Goal: Book appointment/travel/reservation

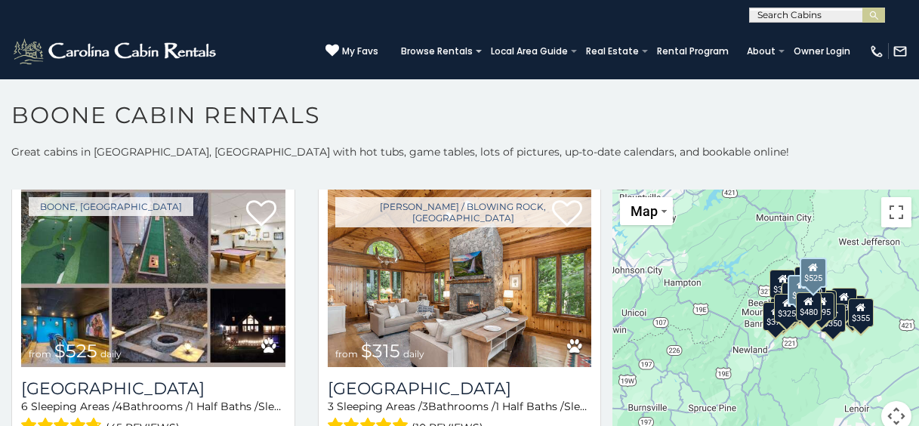
scroll to position [378, 0]
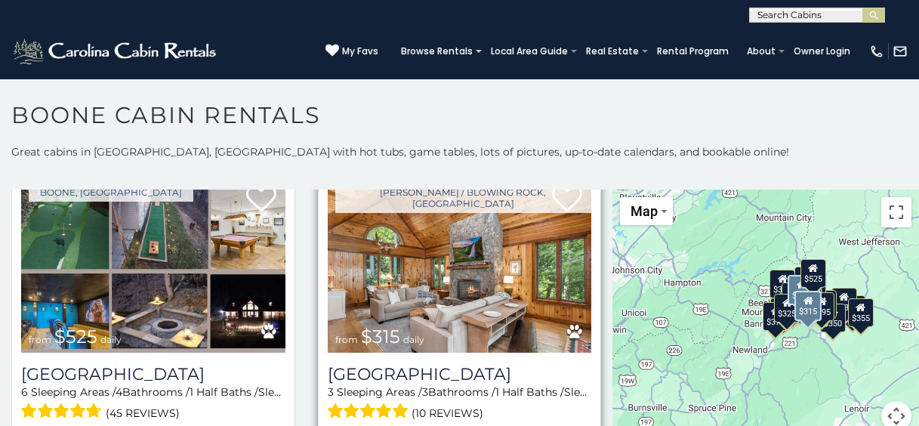
click at [527, 275] on img at bounding box center [460, 263] width 264 height 177
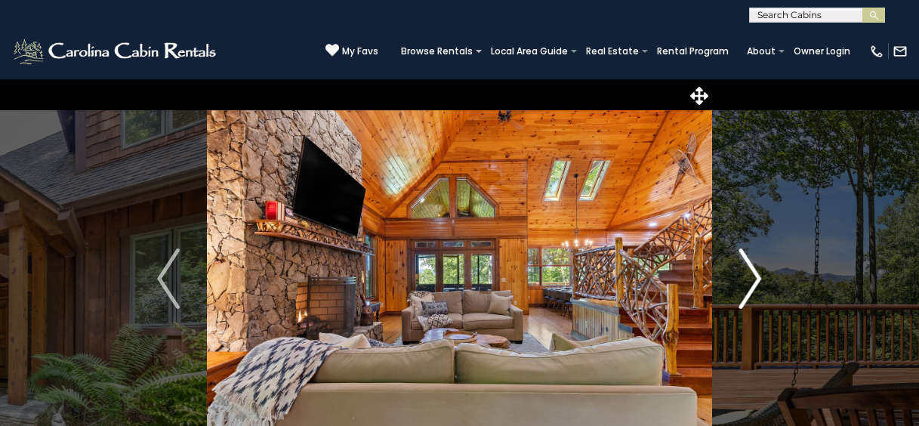
click at [758, 278] on img "Next" at bounding box center [751, 279] width 23 height 60
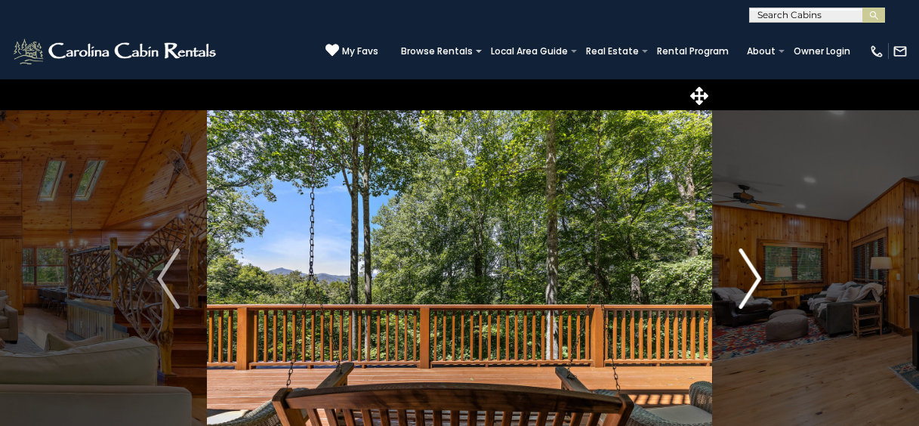
click at [758, 278] on img "Next" at bounding box center [751, 279] width 23 height 60
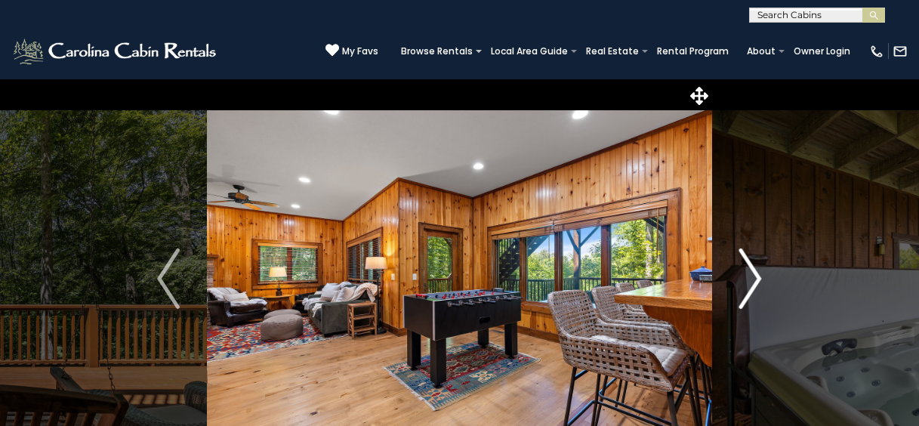
click at [758, 278] on img "Next" at bounding box center [751, 279] width 23 height 60
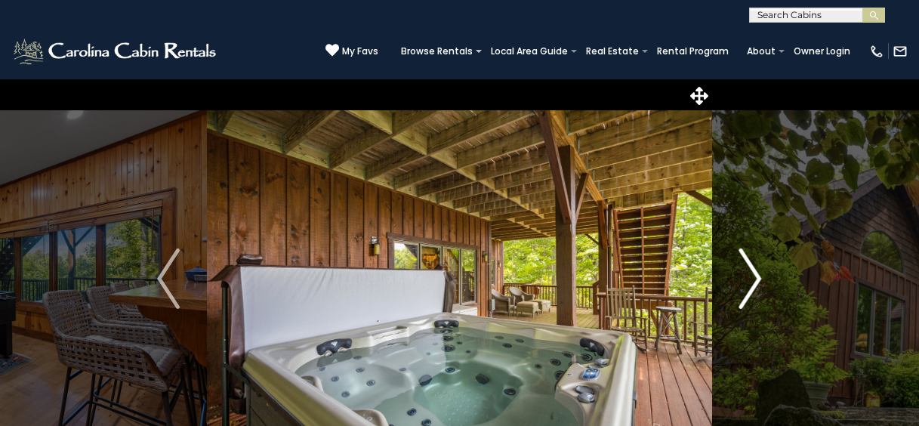
click at [758, 278] on img "Next" at bounding box center [751, 279] width 23 height 60
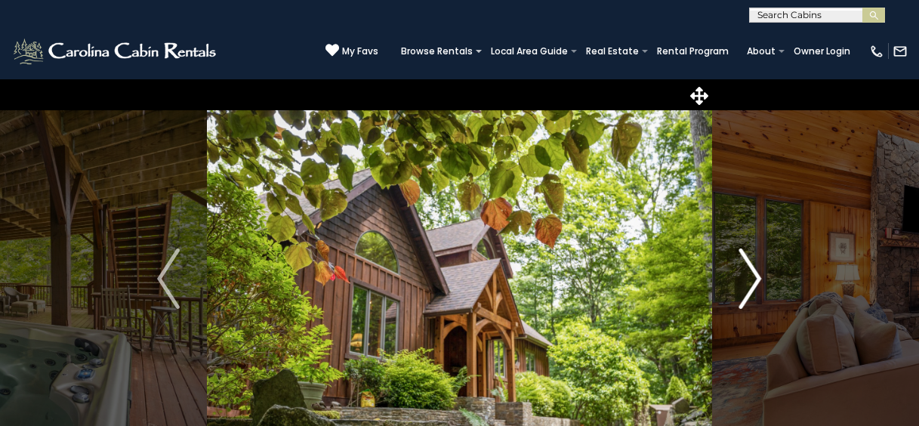
click at [758, 278] on img "Next" at bounding box center [751, 279] width 23 height 60
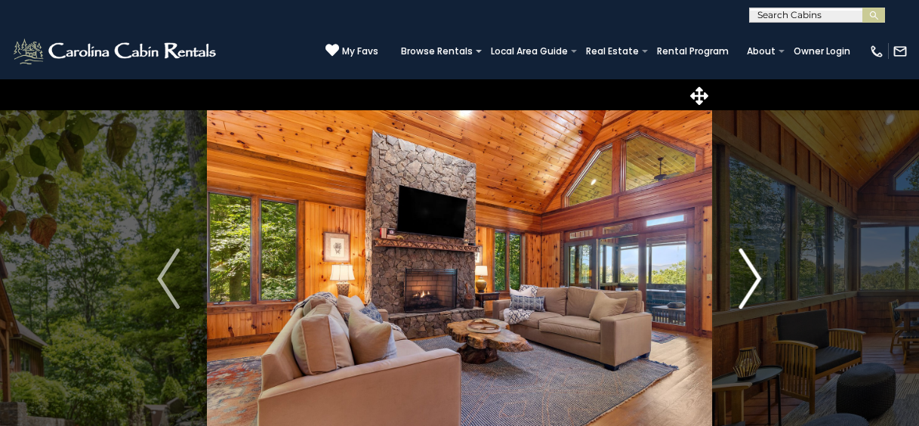
click at [758, 278] on img "Next" at bounding box center [751, 279] width 23 height 60
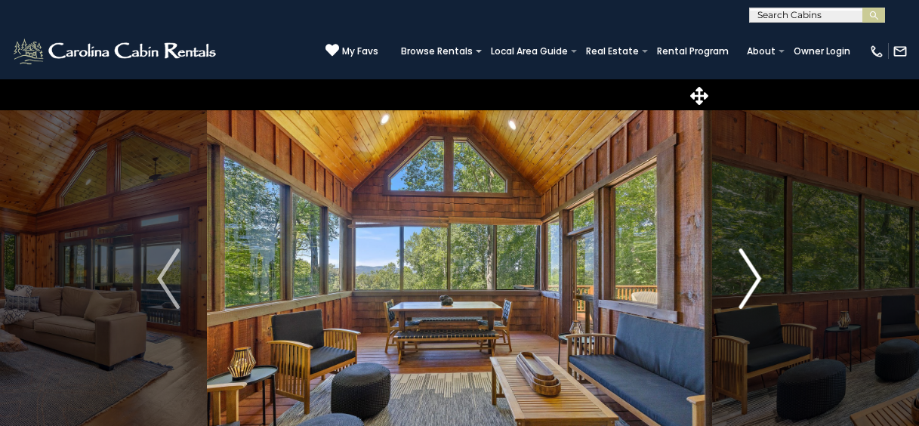
click at [758, 278] on img "Next" at bounding box center [751, 279] width 23 height 60
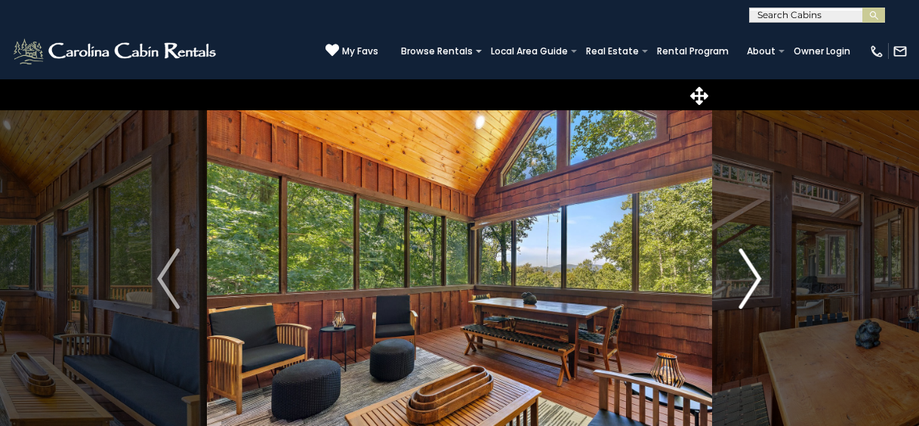
click at [758, 278] on img "Next" at bounding box center [751, 279] width 23 height 60
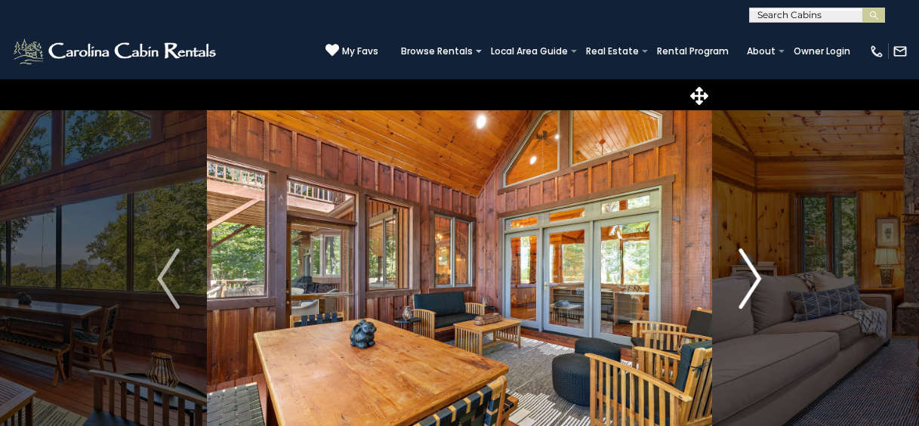
click at [758, 278] on img "Next" at bounding box center [751, 279] width 23 height 60
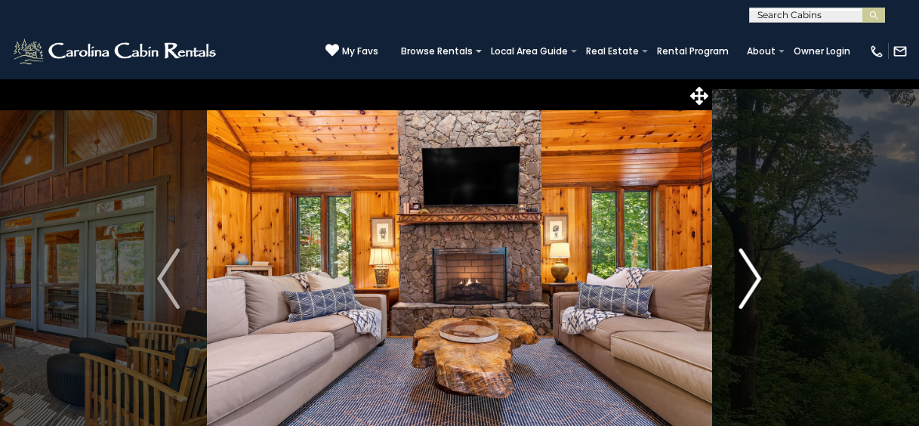
click at [749, 280] on img "Next" at bounding box center [751, 279] width 23 height 60
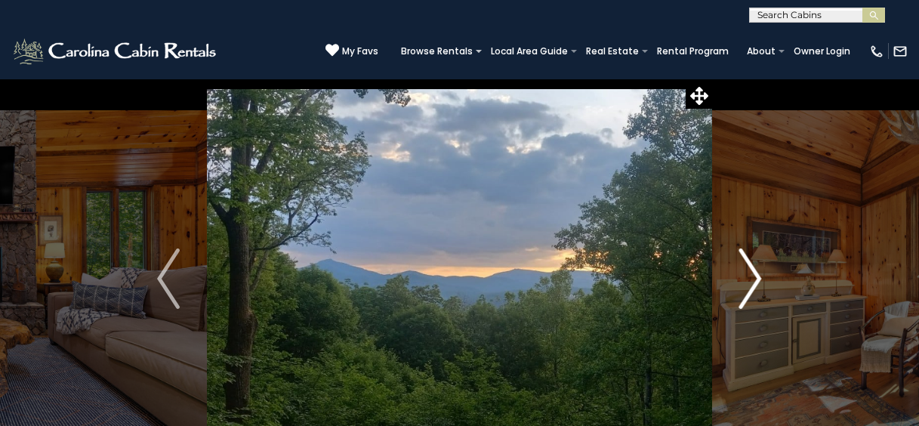
click at [749, 280] on img "Next" at bounding box center [751, 279] width 23 height 60
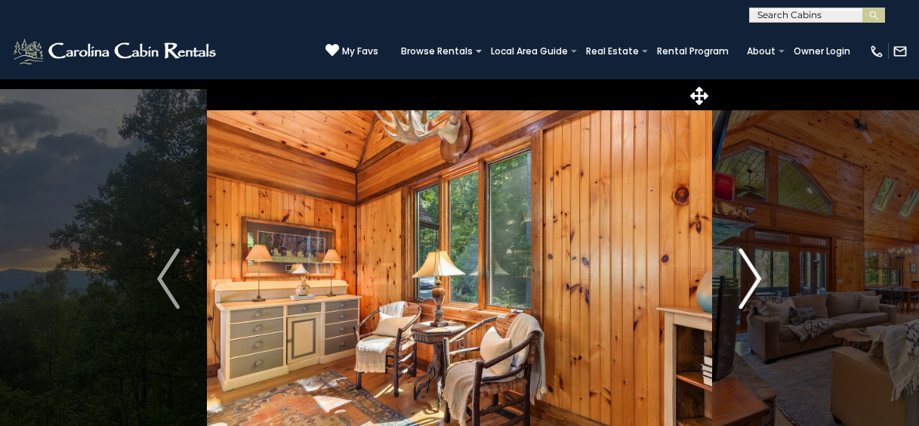
click at [747, 280] on img "Next" at bounding box center [751, 279] width 23 height 60
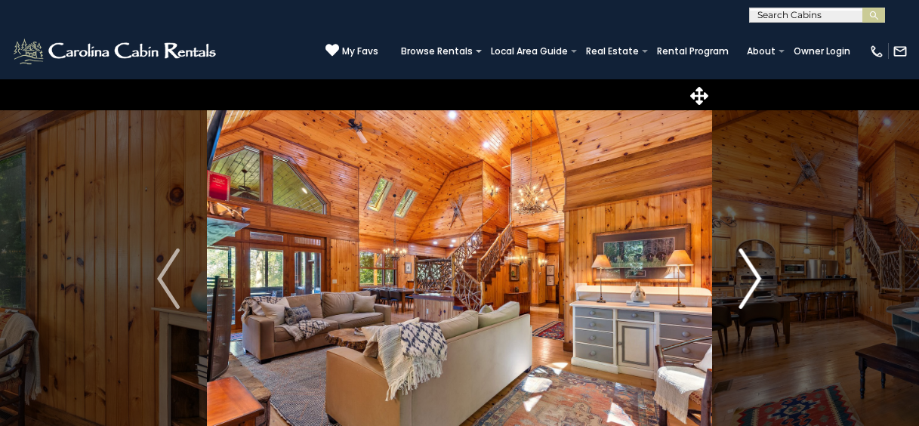
click at [747, 280] on img "Next" at bounding box center [751, 279] width 23 height 60
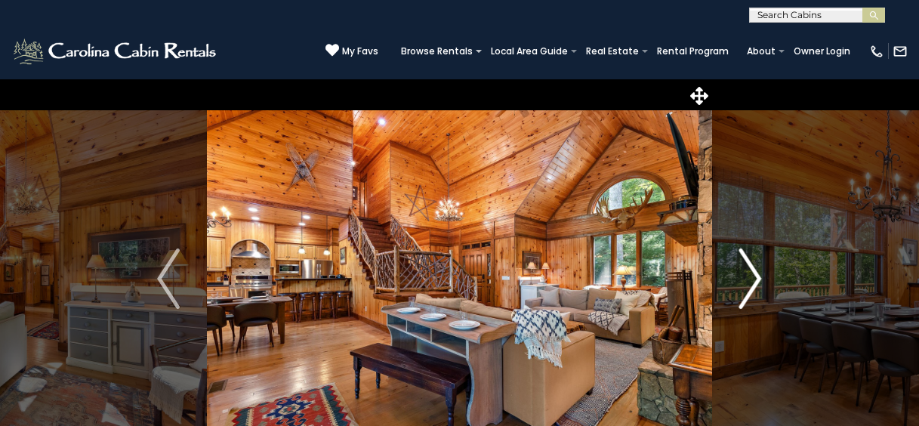
click at [744, 280] on img "Next" at bounding box center [751, 279] width 23 height 60
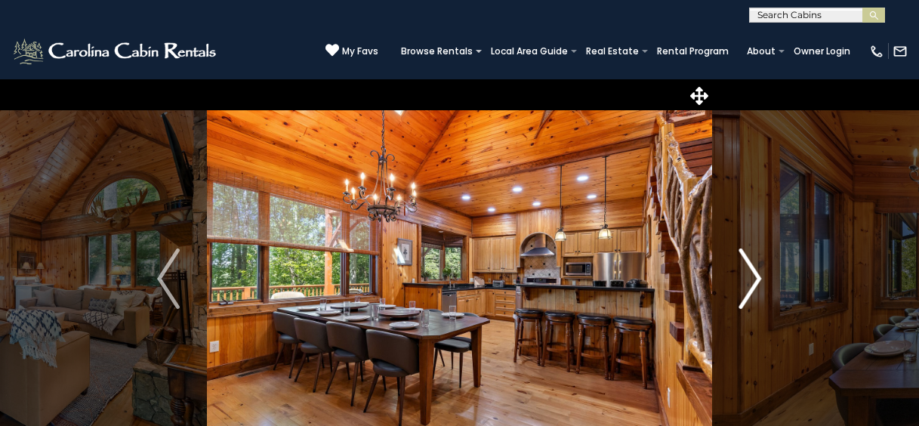
click at [744, 280] on img "Next" at bounding box center [751, 279] width 23 height 60
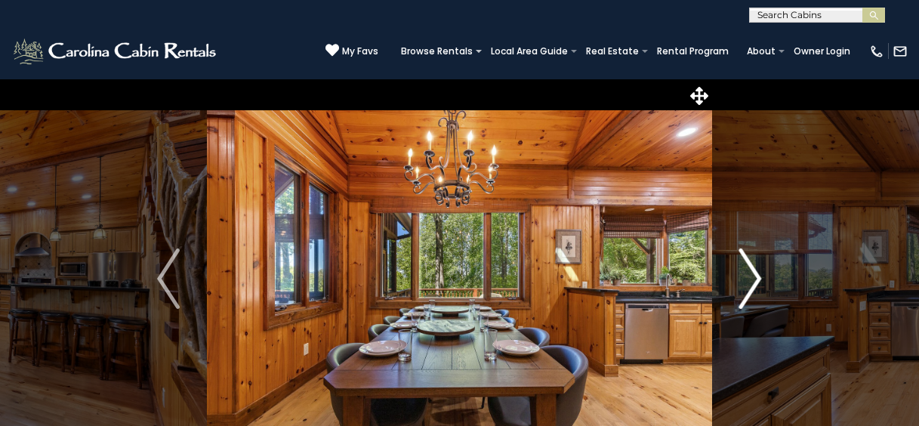
click at [743, 280] on img "Next" at bounding box center [751, 279] width 23 height 60
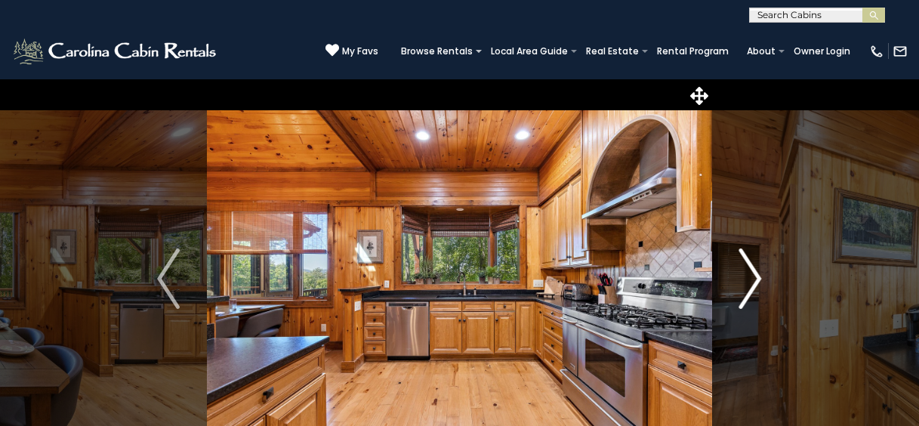
click at [743, 280] on img "Next" at bounding box center [751, 279] width 23 height 60
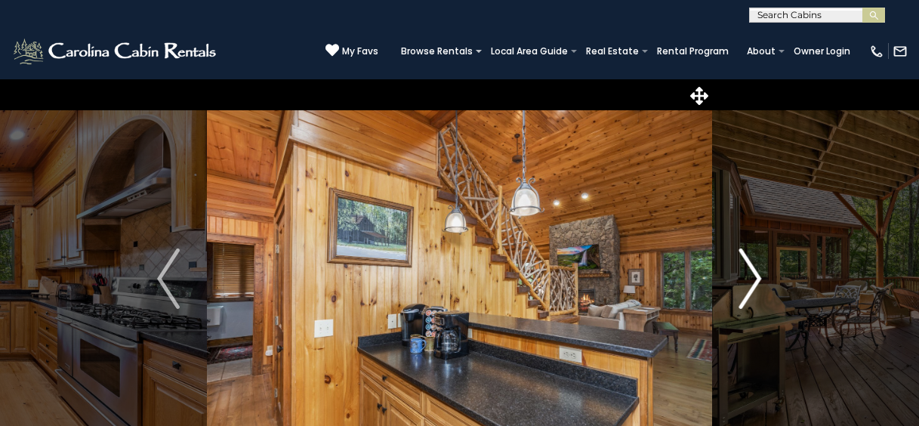
click at [743, 280] on img "Next" at bounding box center [751, 279] width 23 height 60
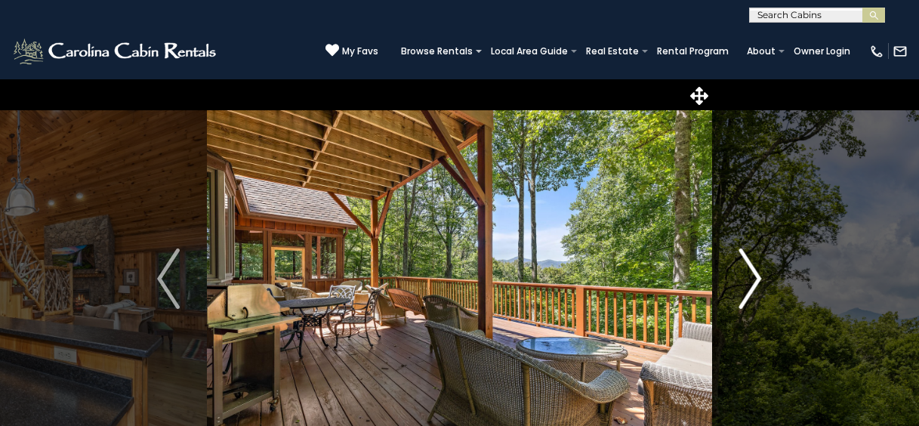
click at [743, 280] on img "Next" at bounding box center [751, 279] width 23 height 60
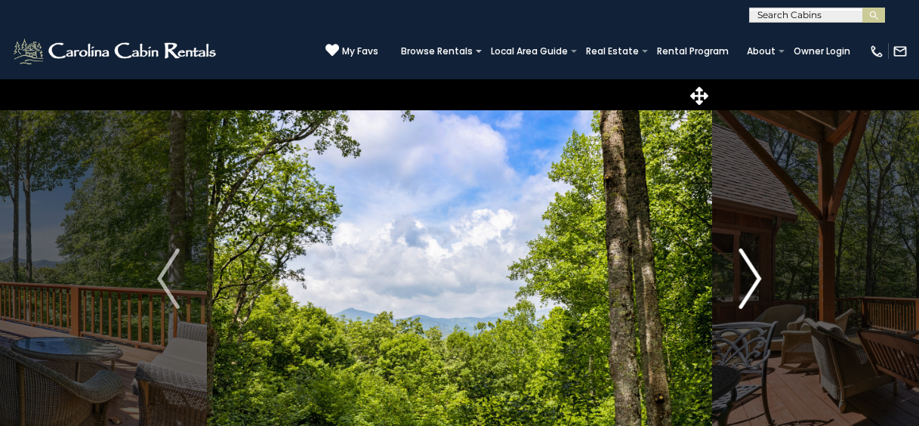
click at [743, 280] on img "Next" at bounding box center [751, 279] width 23 height 60
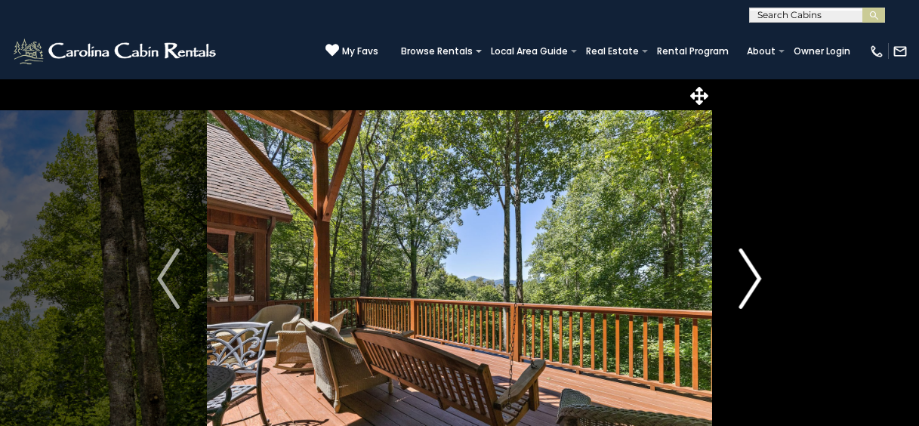
click at [743, 280] on img "Next" at bounding box center [751, 279] width 23 height 60
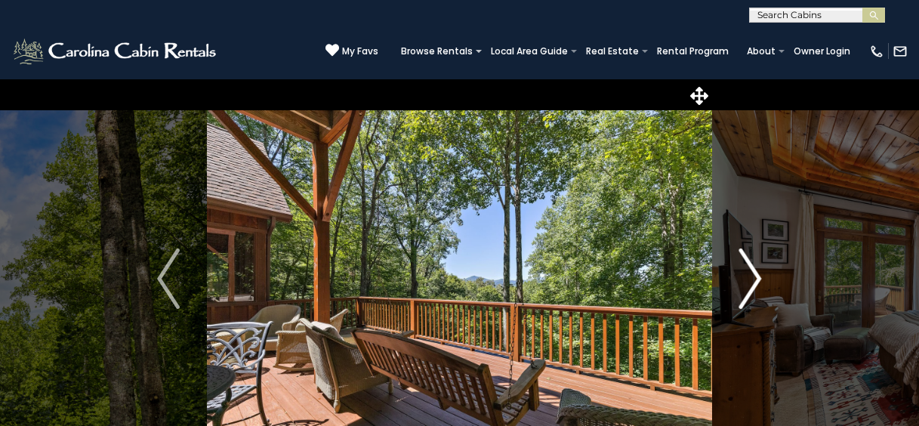
click at [743, 280] on img "Next" at bounding box center [751, 279] width 23 height 60
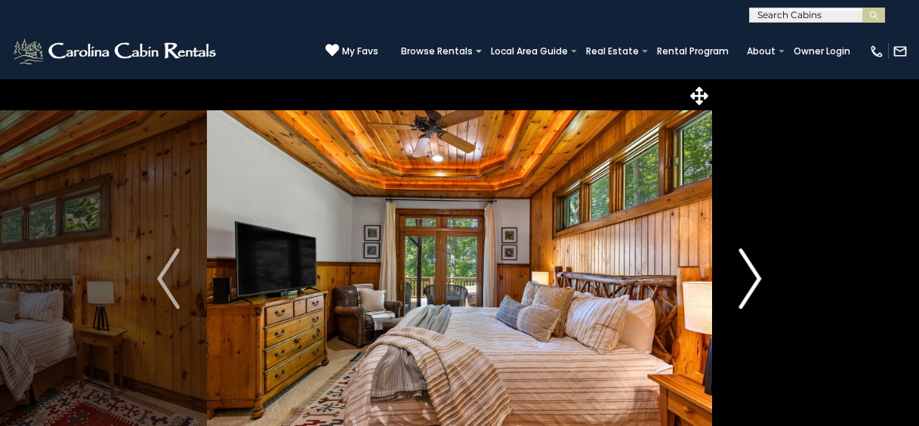
click at [743, 280] on img "Next" at bounding box center [751, 279] width 23 height 60
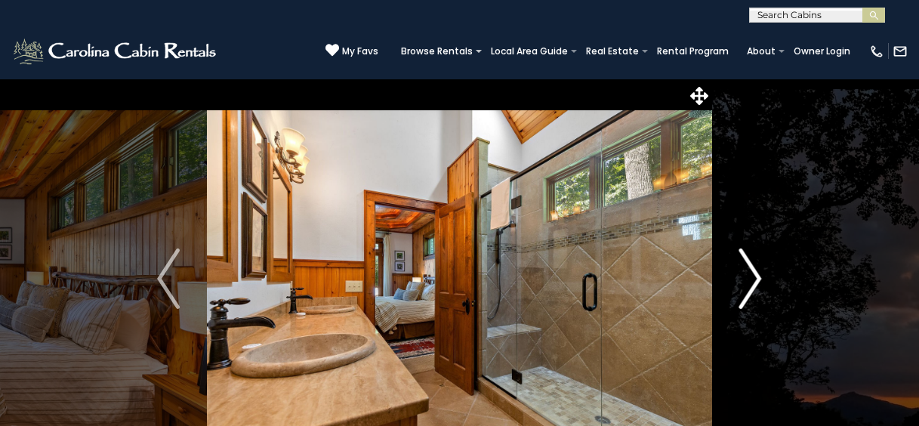
click at [743, 280] on img "Next" at bounding box center [751, 279] width 23 height 60
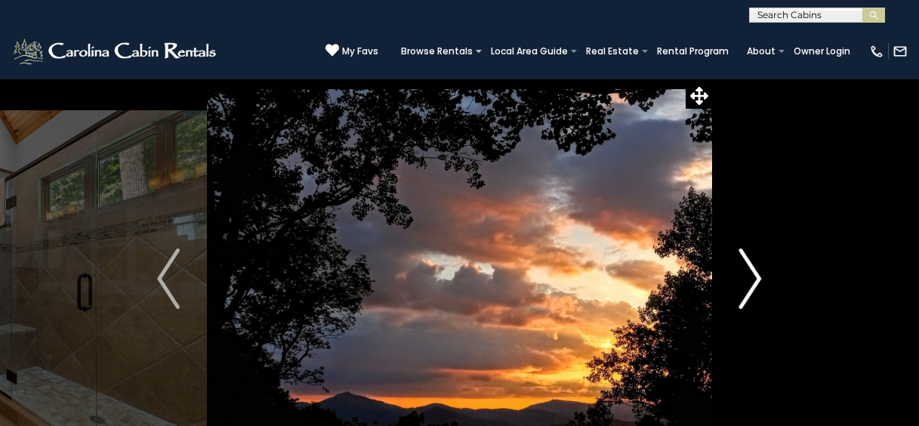
click at [743, 280] on img "Next" at bounding box center [751, 279] width 23 height 60
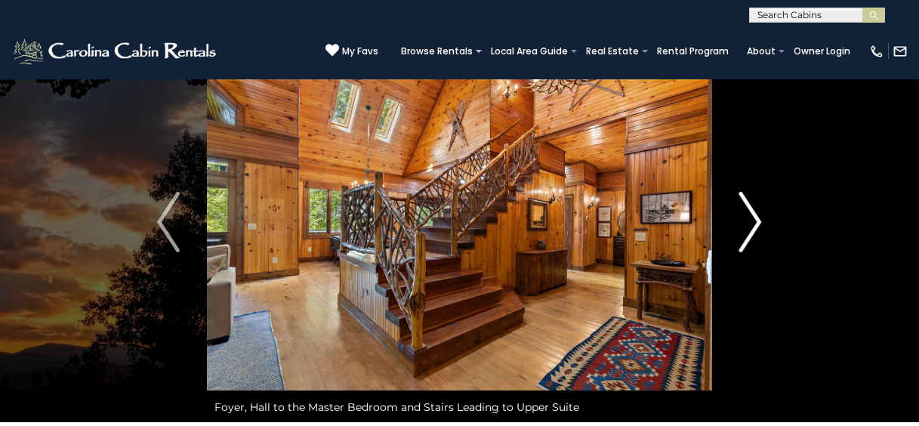
scroll to position [76, 0]
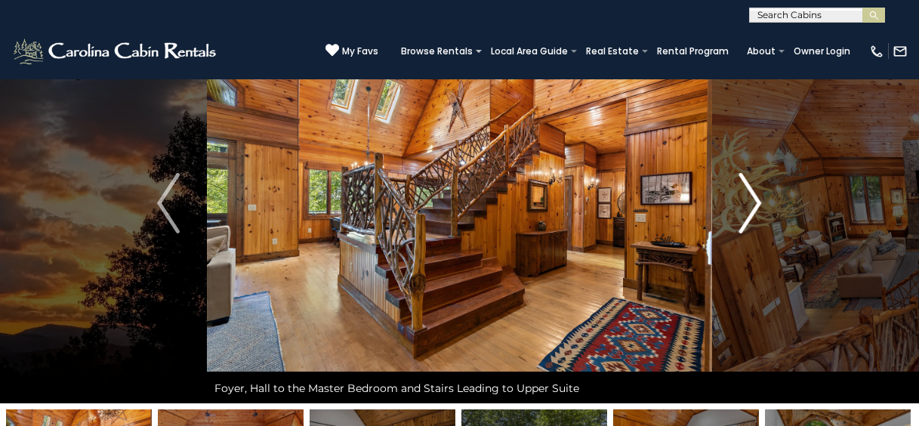
click at [761, 192] on img "Next" at bounding box center [751, 203] width 23 height 60
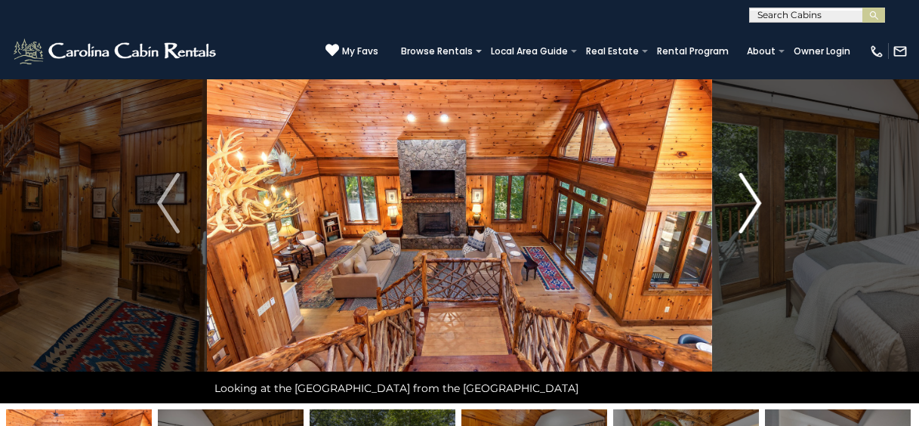
click at [761, 192] on img "Next" at bounding box center [751, 203] width 23 height 60
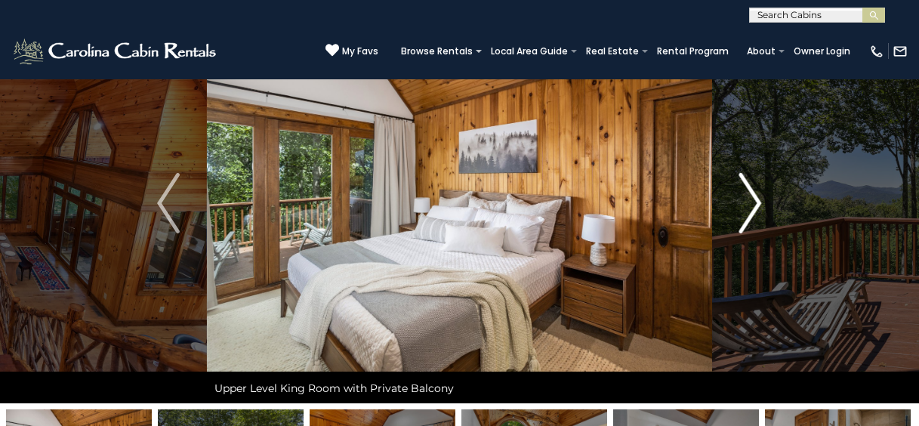
click at [761, 192] on img "Next" at bounding box center [751, 203] width 23 height 60
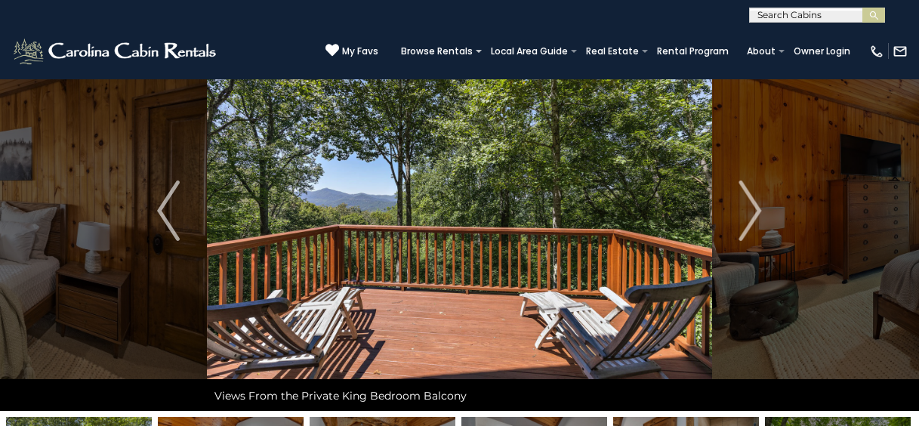
scroll to position [0, 0]
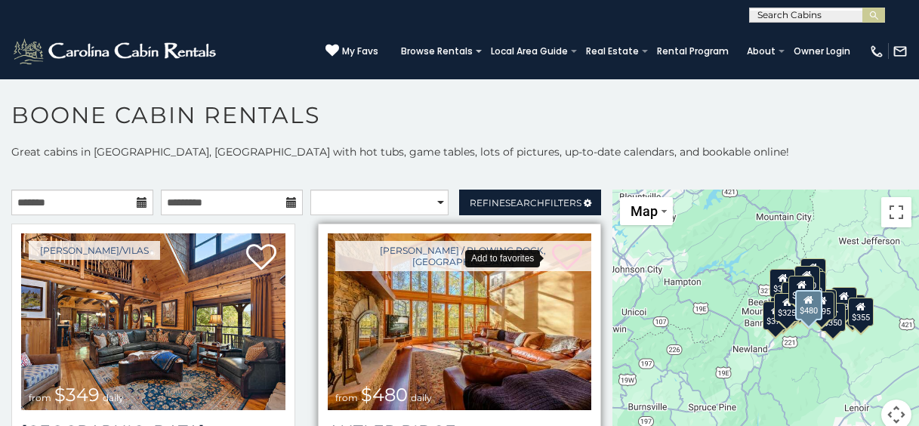
click at [552, 257] on icon at bounding box center [567, 258] width 30 height 30
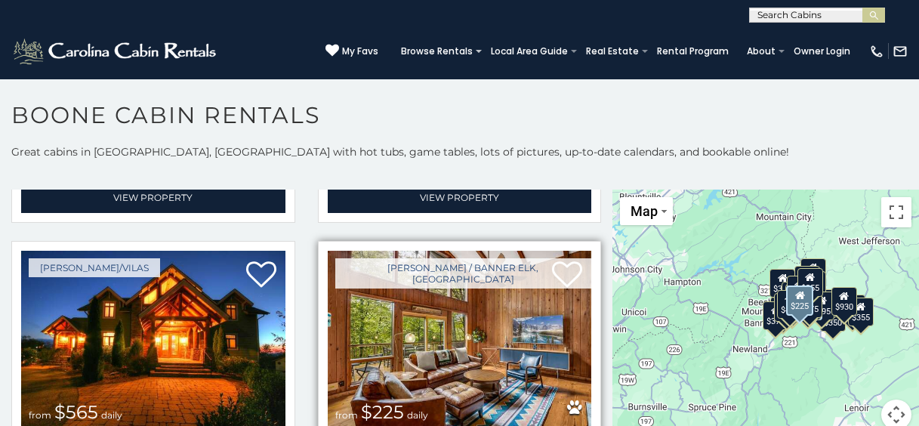
scroll to position [2569, 0]
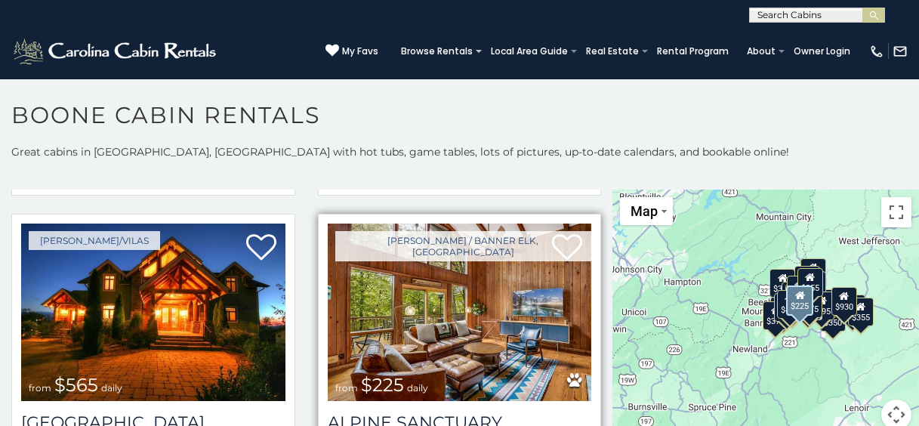
click at [465, 319] on img at bounding box center [460, 312] width 264 height 177
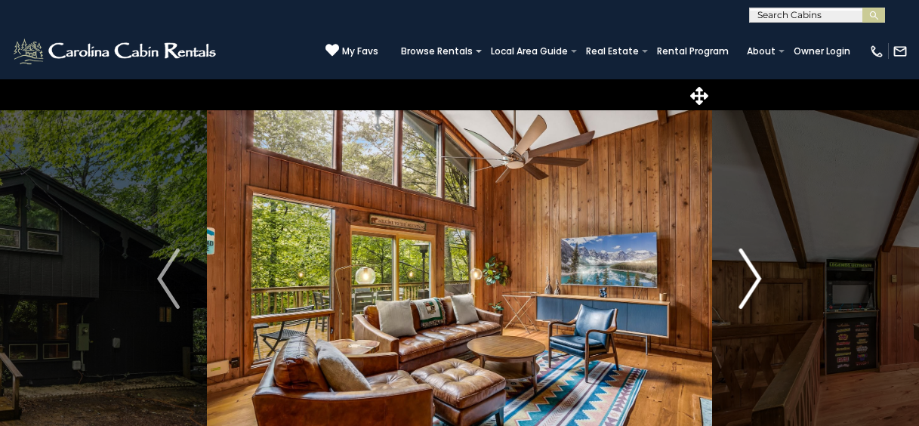
click at [743, 278] on img "Next" at bounding box center [751, 279] width 23 height 60
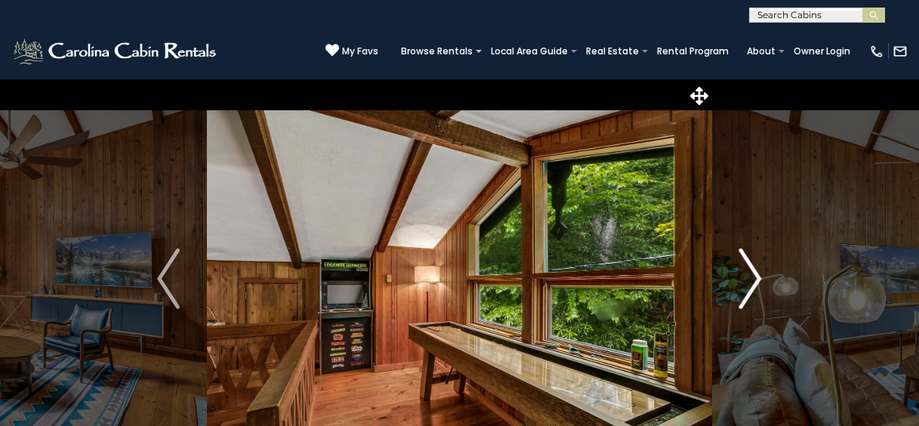
click at [743, 278] on img "Next" at bounding box center [751, 279] width 23 height 60
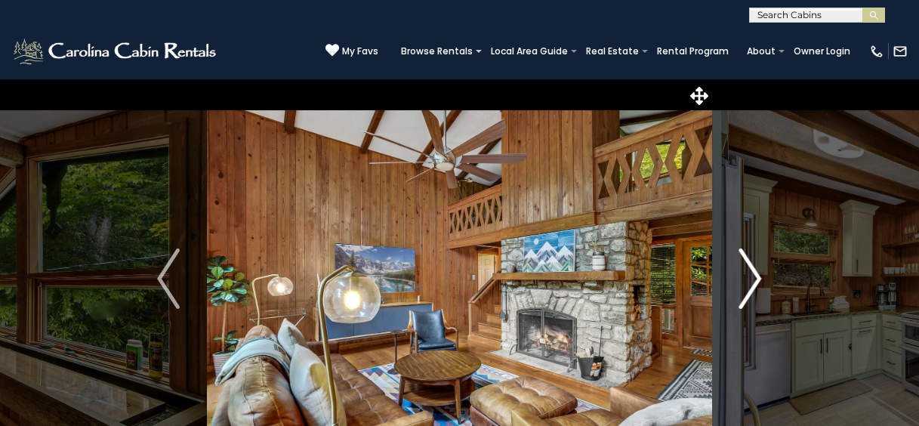
click at [743, 278] on img "Next" at bounding box center [751, 279] width 23 height 60
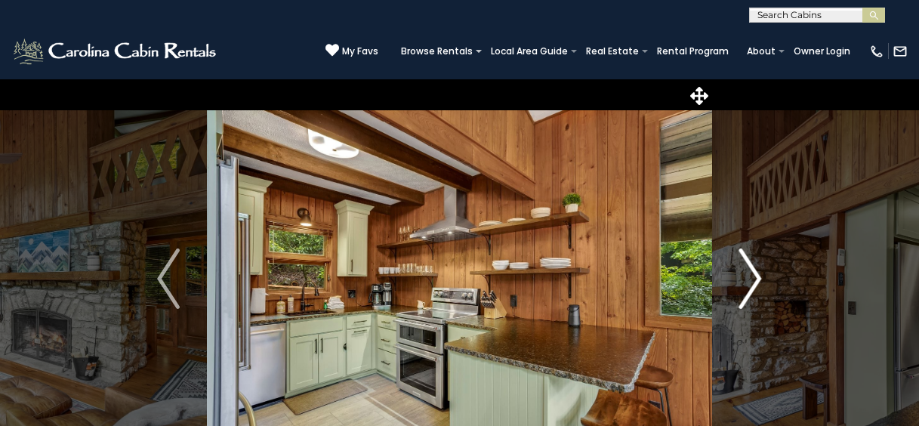
click at [743, 278] on img "Next" at bounding box center [751, 279] width 23 height 60
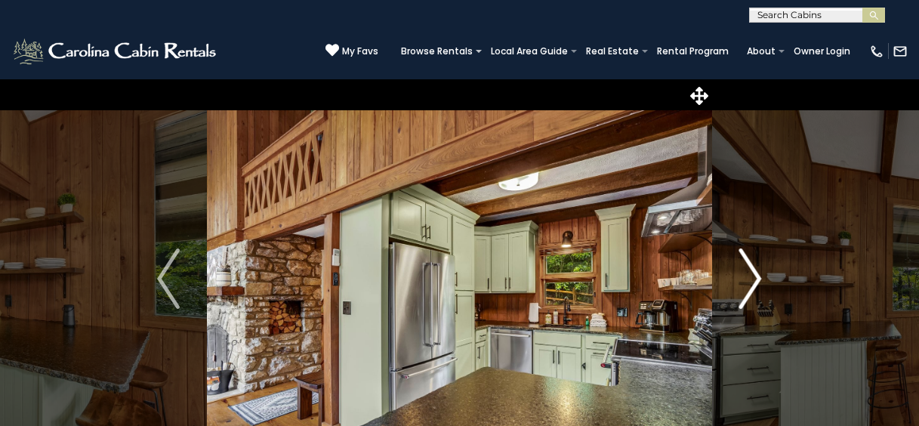
click at [743, 278] on img "Next" at bounding box center [751, 279] width 23 height 60
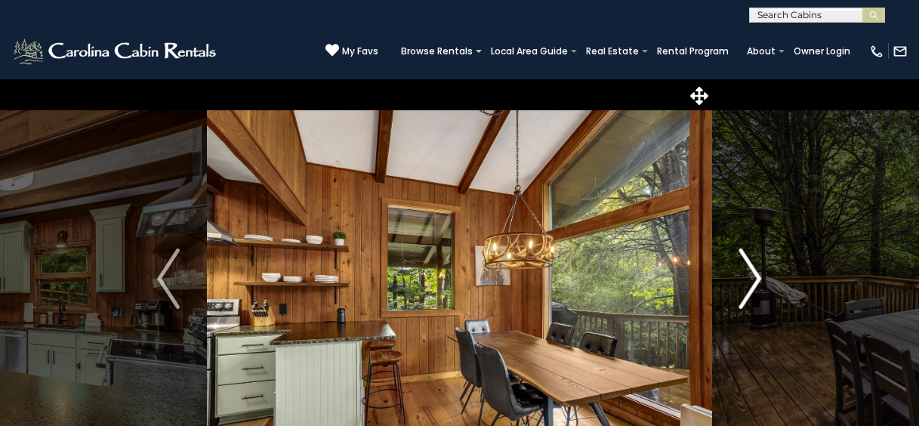
click at [743, 278] on img "Next" at bounding box center [751, 279] width 23 height 60
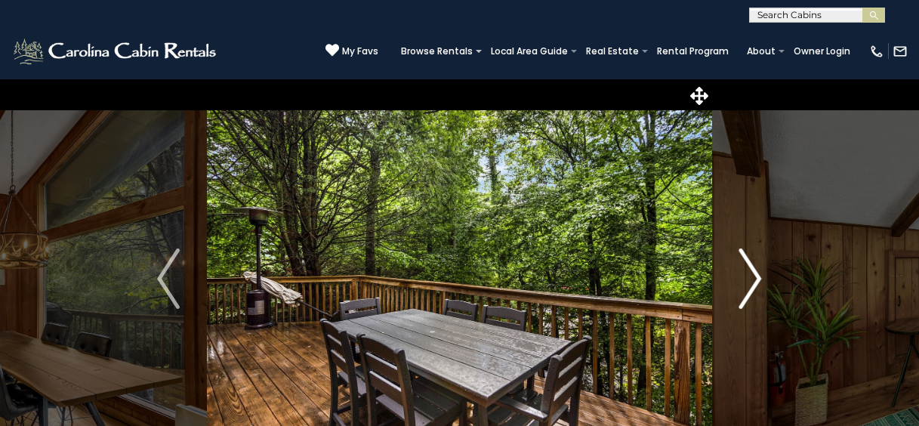
click at [743, 278] on img "Next" at bounding box center [751, 279] width 23 height 60
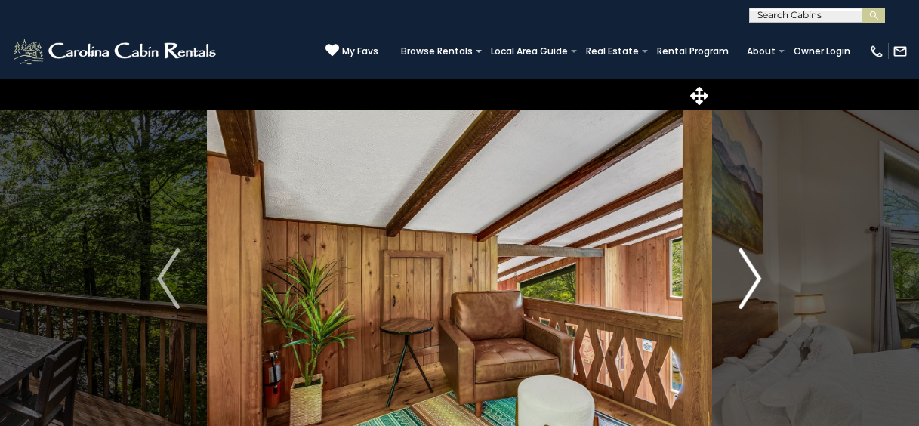
click at [743, 278] on img "Next" at bounding box center [751, 279] width 23 height 60
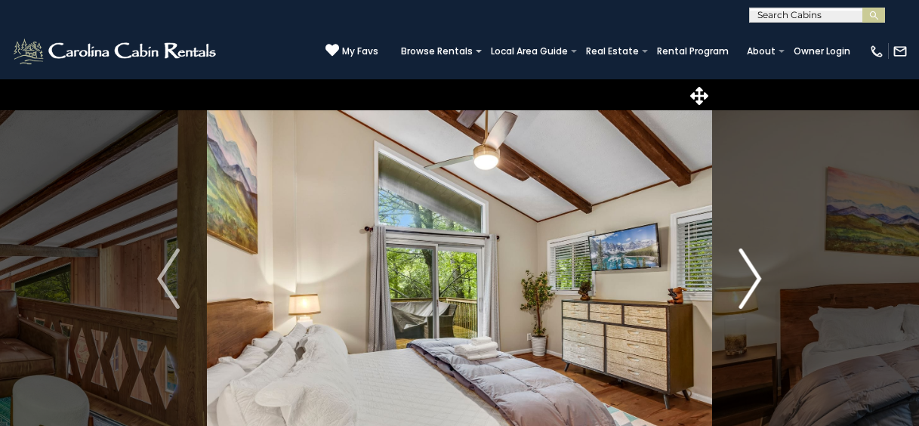
click at [743, 278] on img "Next" at bounding box center [751, 279] width 23 height 60
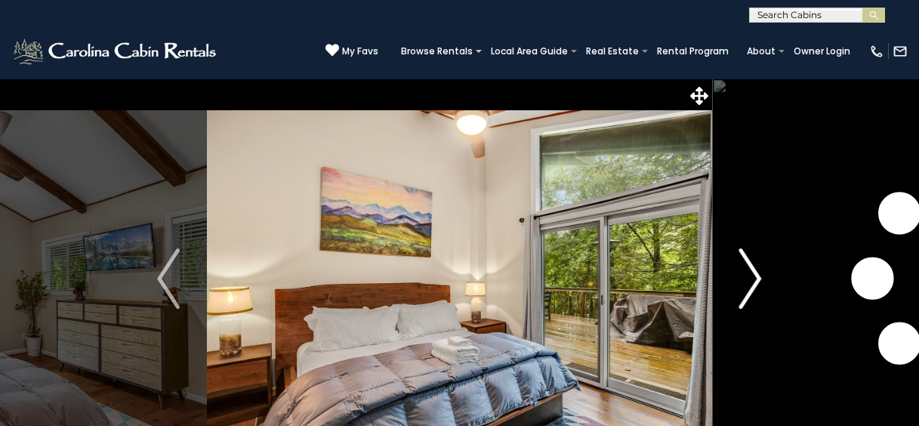
click at [743, 278] on img "Next" at bounding box center [751, 279] width 23 height 60
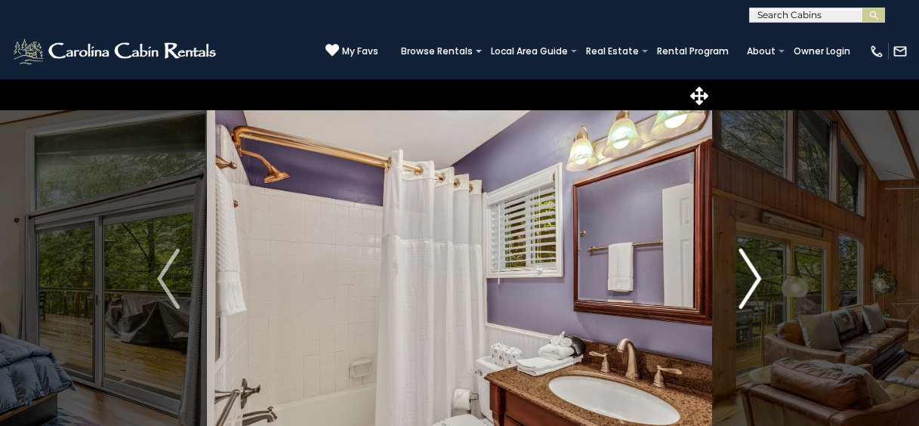
click at [743, 278] on img "Next" at bounding box center [751, 279] width 23 height 60
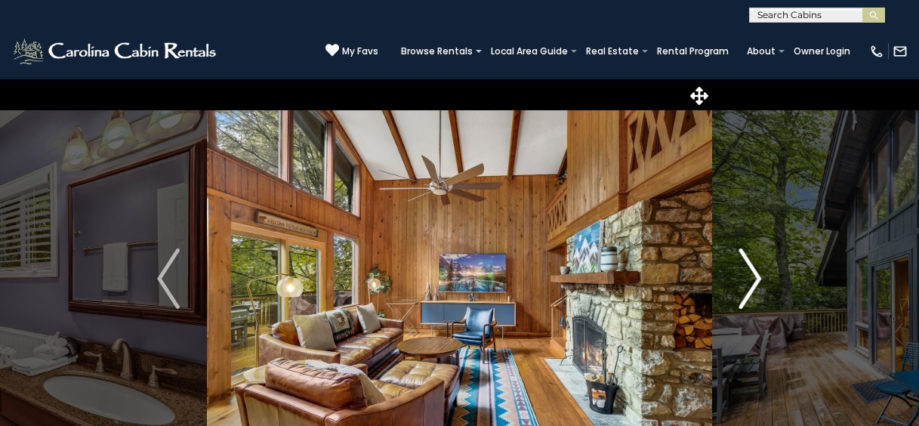
click at [743, 278] on img "Next" at bounding box center [751, 279] width 23 height 60
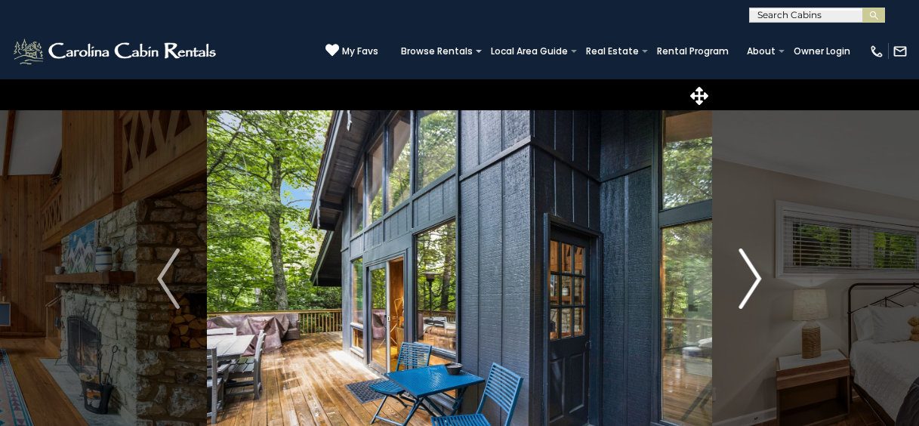
click at [743, 278] on img "Next" at bounding box center [751, 279] width 23 height 60
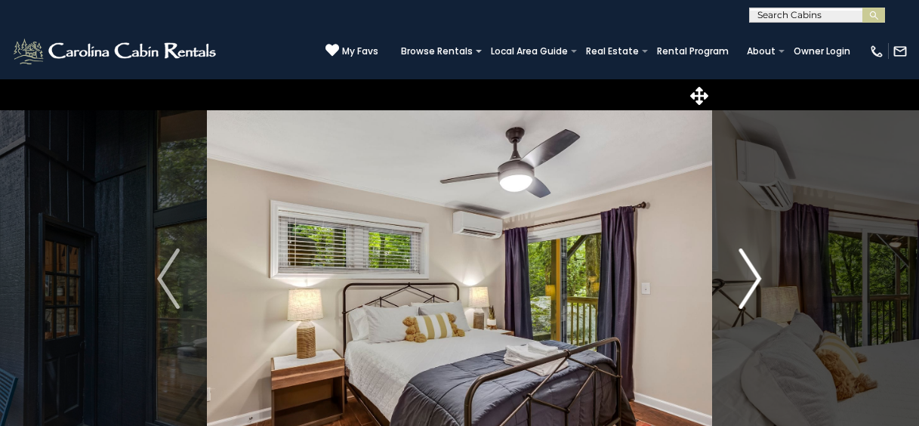
click at [737, 279] on button "Next" at bounding box center [750, 279] width 76 height 400
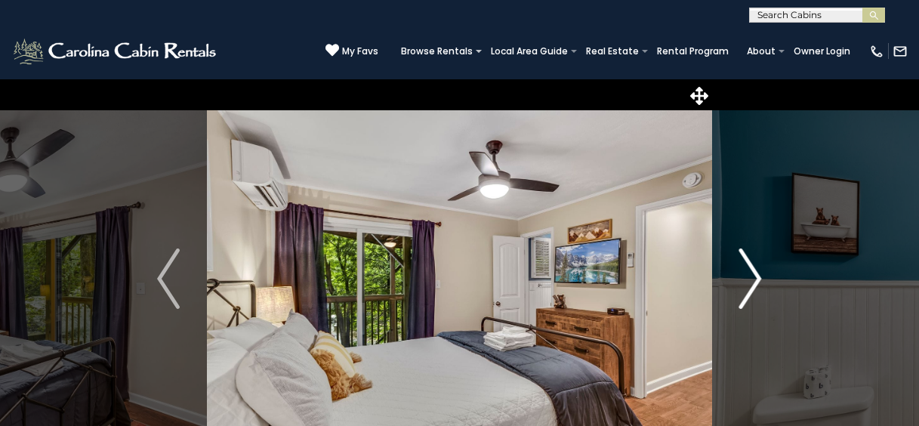
click at [737, 279] on button "Next" at bounding box center [750, 279] width 76 height 400
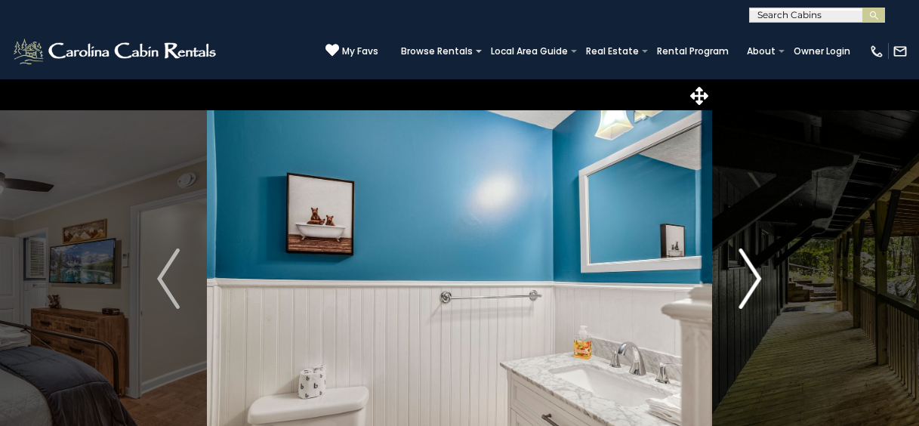
click at [737, 279] on button "Next" at bounding box center [750, 279] width 76 height 400
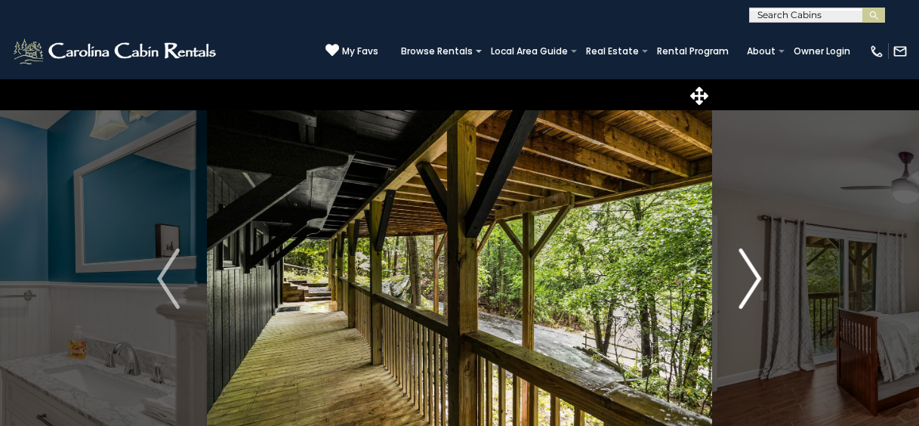
click at [737, 279] on button "Next" at bounding box center [750, 279] width 76 height 400
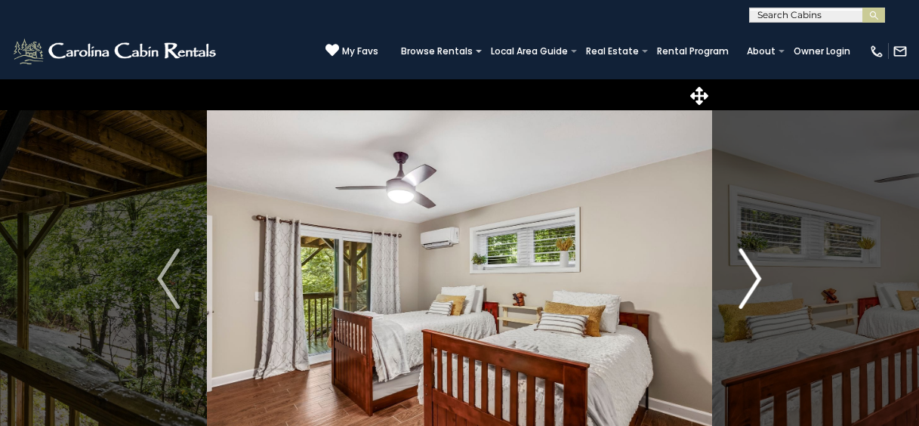
click at [737, 279] on button "Next" at bounding box center [750, 279] width 76 height 400
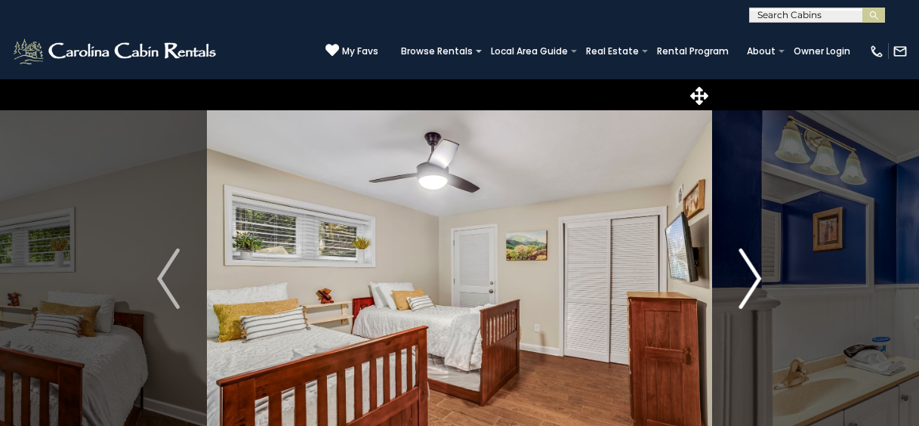
click at [737, 279] on button "Next" at bounding box center [750, 279] width 76 height 400
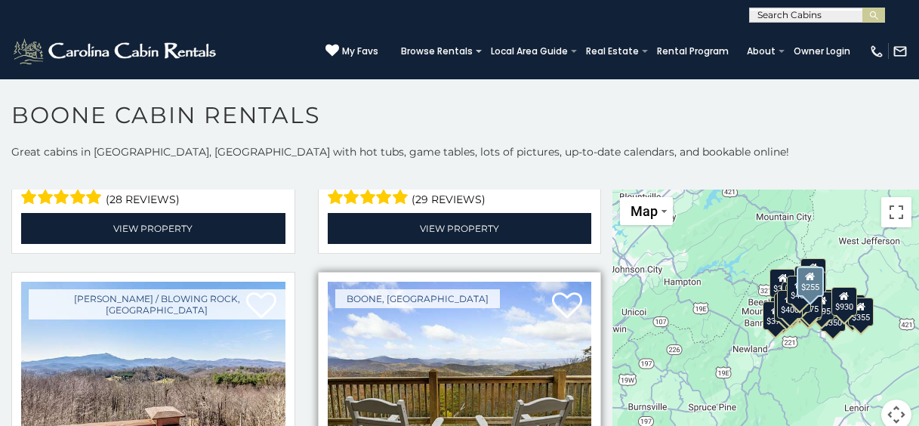
scroll to position [2267, 0]
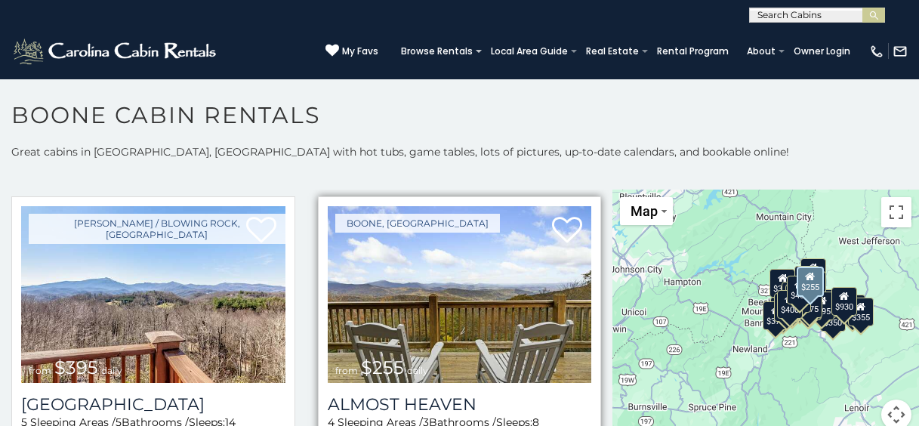
click at [524, 304] on img at bounding box center [460, 294] width 264 height 177
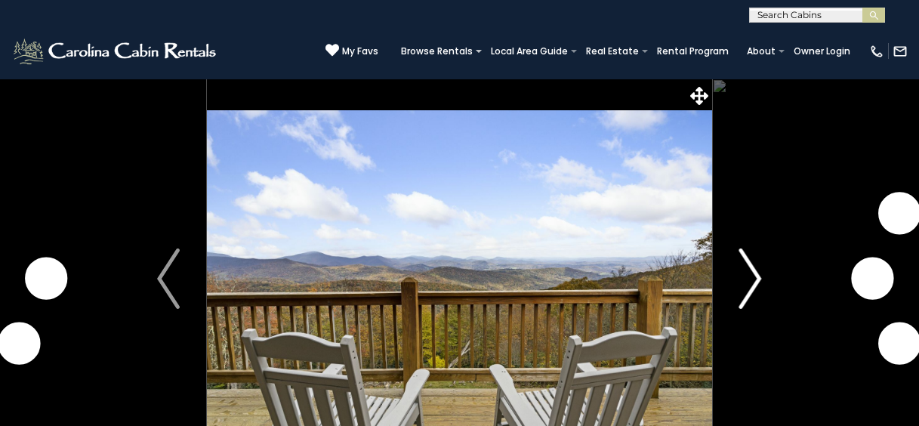
click at [749, 272] on img "Next" at bounding box center [751, 279] width 23 height 60
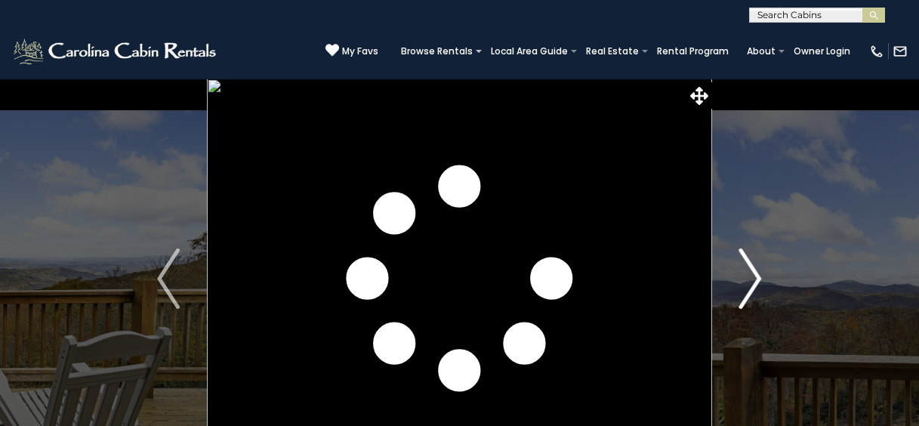
click at [749, 272] on img "Next" at bounding box center [751, 279] width 23 height 60
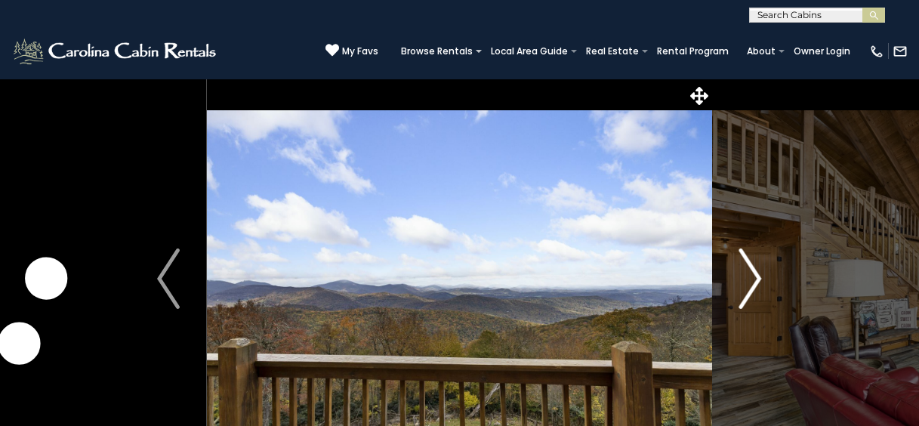
click at [749, 272] on img "Next" at bounding box center [751, 279] width 23 height 60
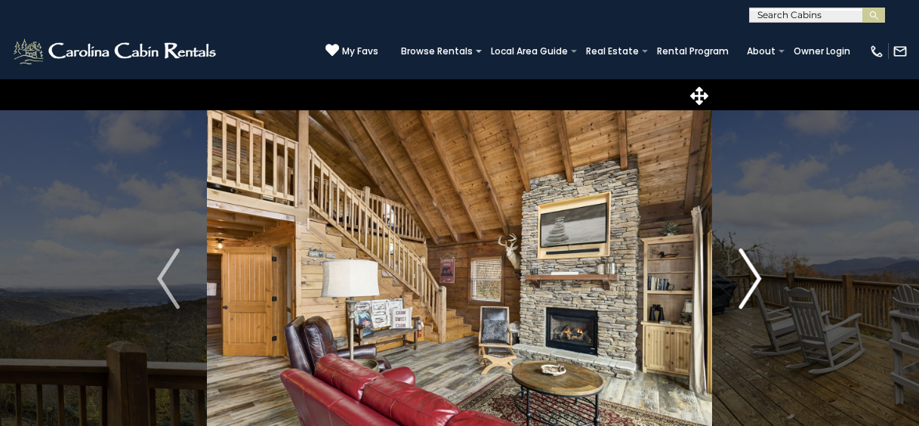
click at [751, 273] on img "Next" at bounding box center [751, 279] width 23 height 60
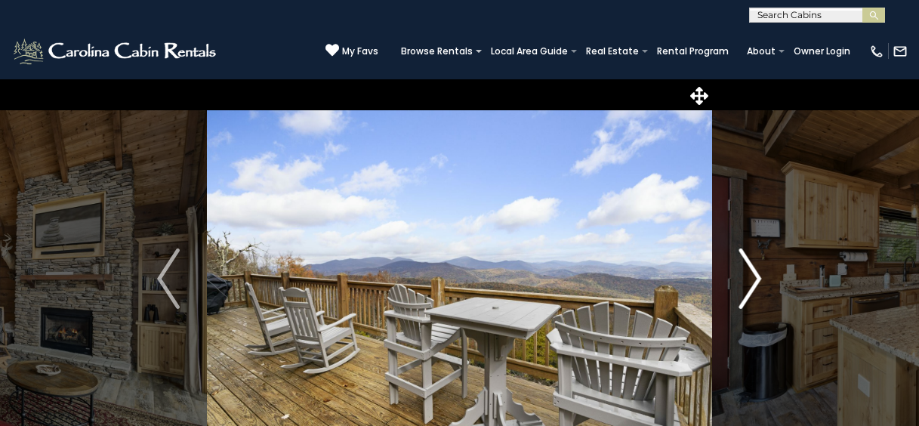
click at [751, 273] on img "Next" at bounding box center [751, 279] width 23 height 60
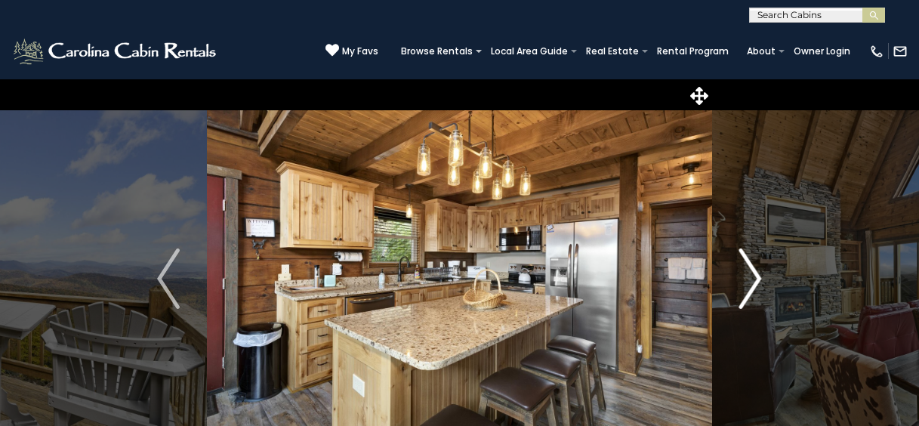
click at [751, 273] on img "Next" at bounding box center [751, 279] width 23 height 60
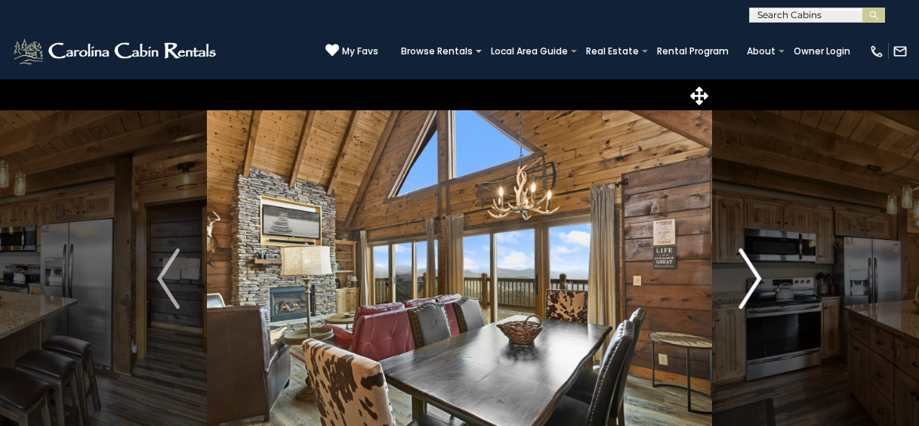
click at [751, 273] on img "Next" at bounding box center [751, 279] width 23 height 60
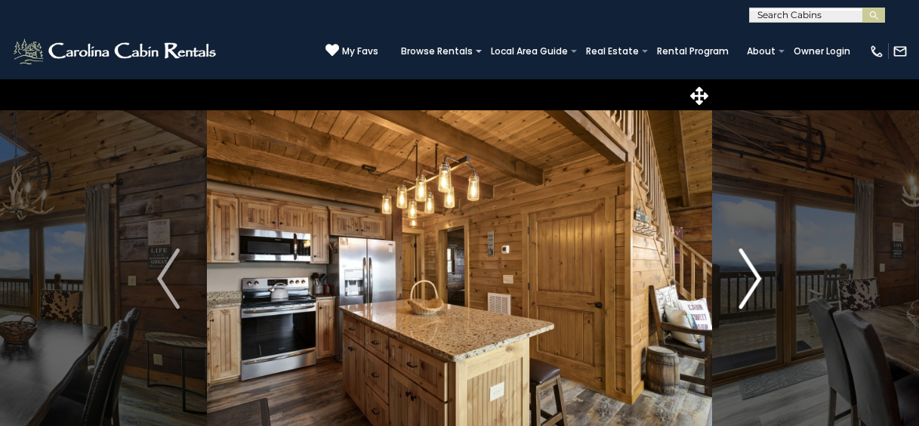
click at [751, 273] on img "Next" at bounding box center [751, 279] width 23 height 60
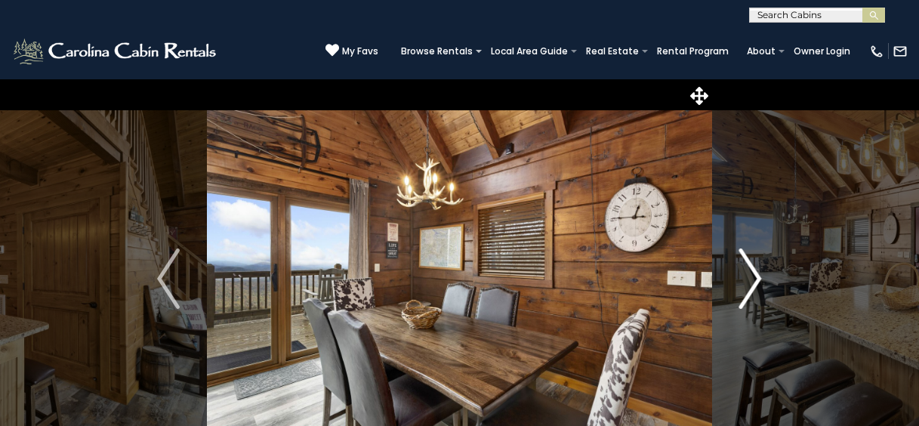
click at [751, 273] on img "Next" at bounding box center [751, 279] width 23 height 60
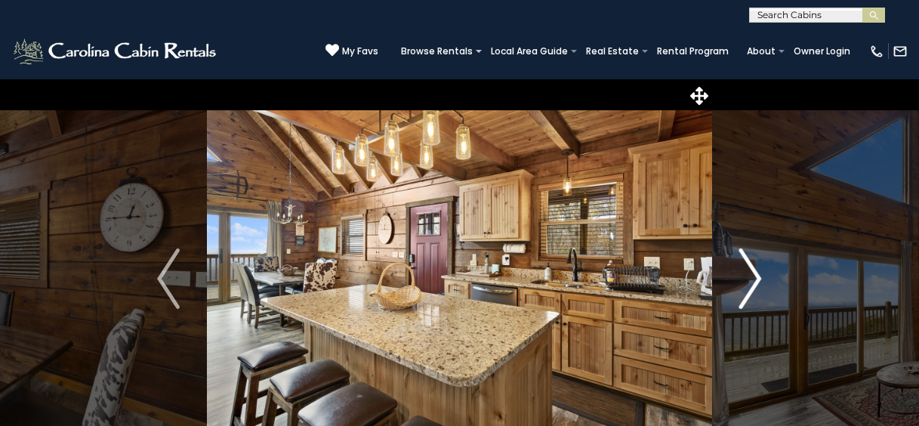
click at [751, 273] on img "Next" at bounding box center [751, 279] width 23 height 60
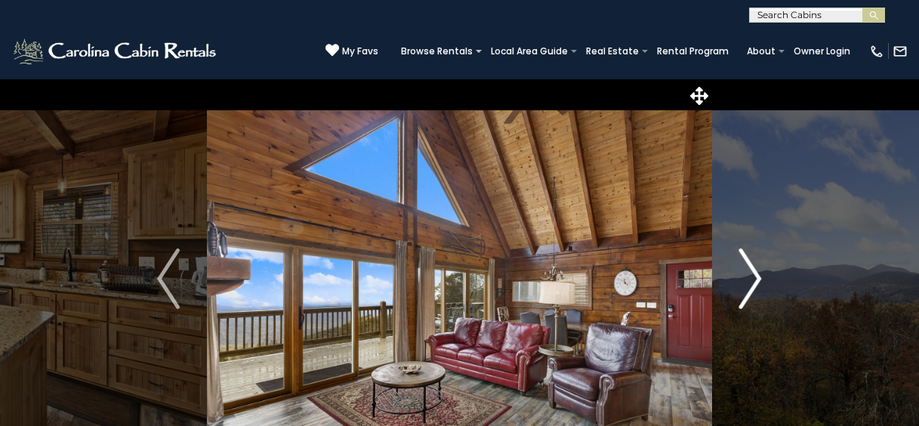
click at [750, 273] on img "Next" at bounding box center [751, 279] width 23 height 60
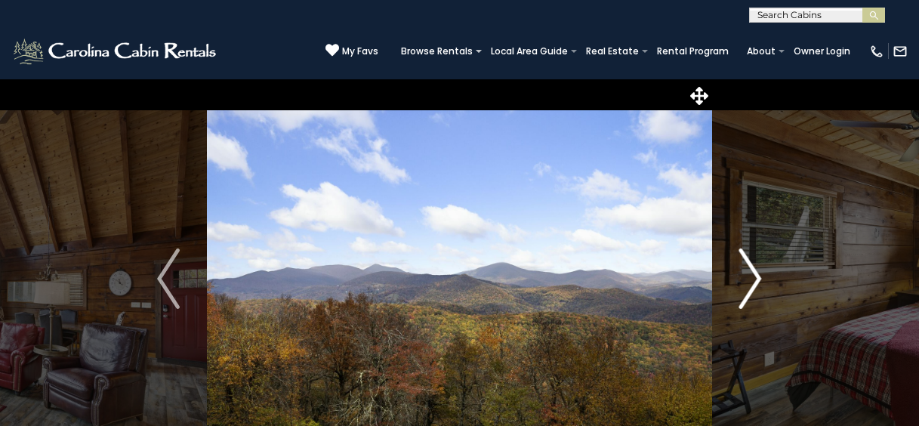
click at [750, 273] on img "Next" at bounding box center [751, 279] width 23 height 60
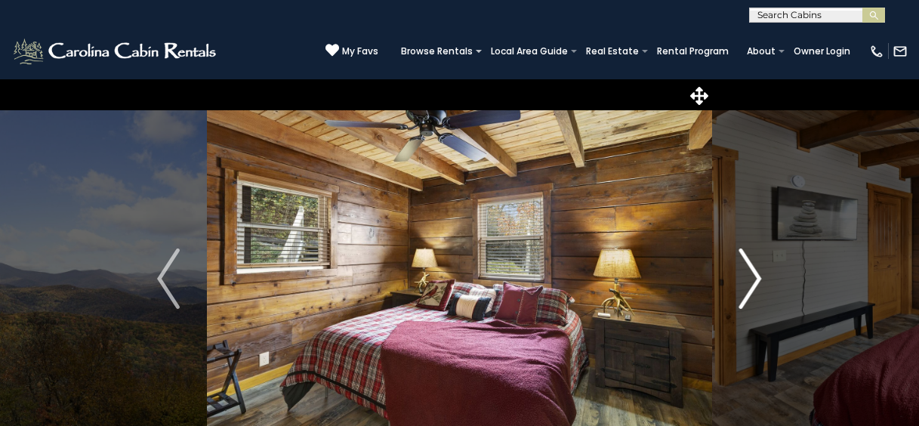
click at [750, 273] on img "Next" at bounding box center [751, 279] width 23 height 60
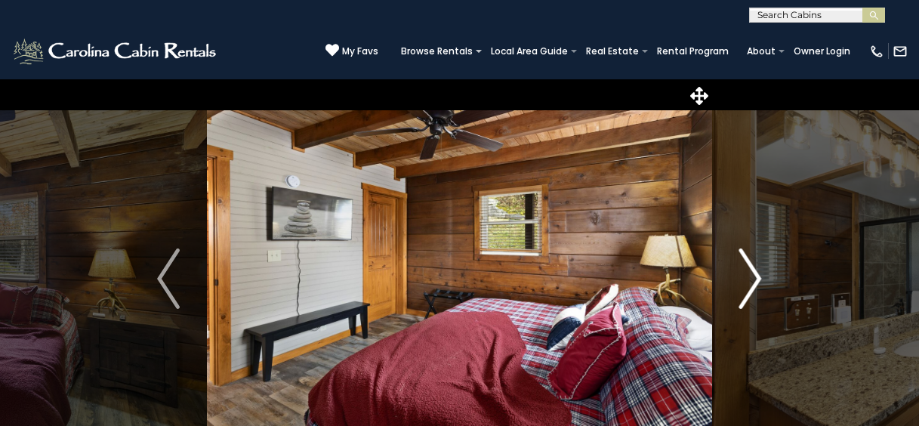
click at [746, 273] on img "Next" at bounding box center [751, 279] width 23 height 60
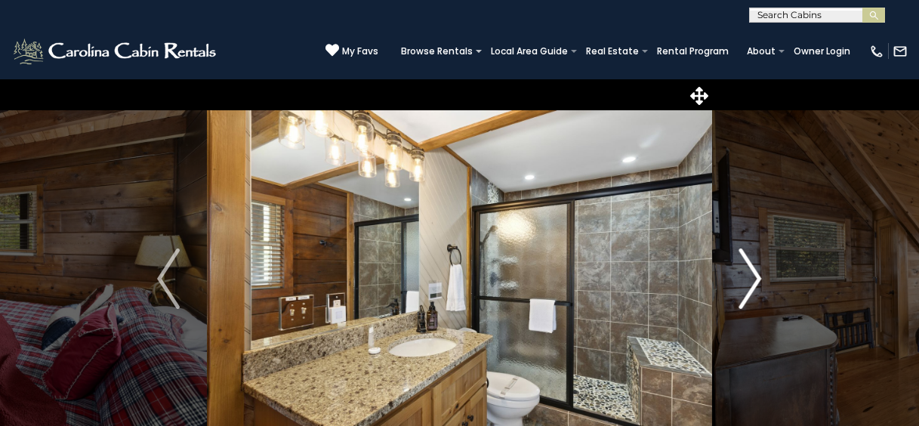
click at [746, 273] on img "Next" at bounding box center [751, 279] width 23 height 60
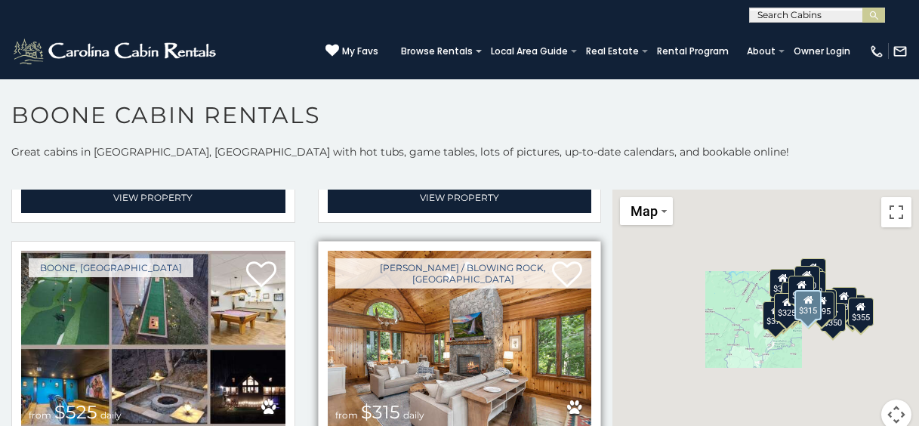
scroll to position [529, 0]
